Goal: Find specific page/section

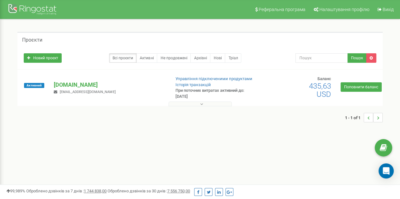
click at [215, 103] on button at bounding box center [199, 104] width 63 height 5
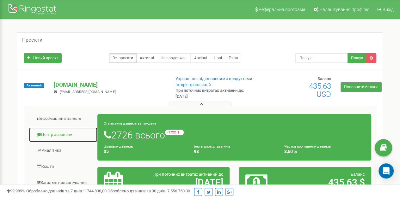
click at [59, 132] on link "Центр звернень" at bounding box center [63, 134] width 69 height 15
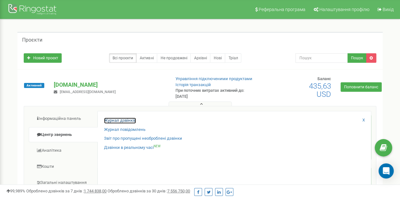
click at [125, 120] on link "Журнал дзвінків" at bounding box center [120, 121] width 32 height 6
